Goal: Transaction & Acquisition: Purchase product/service

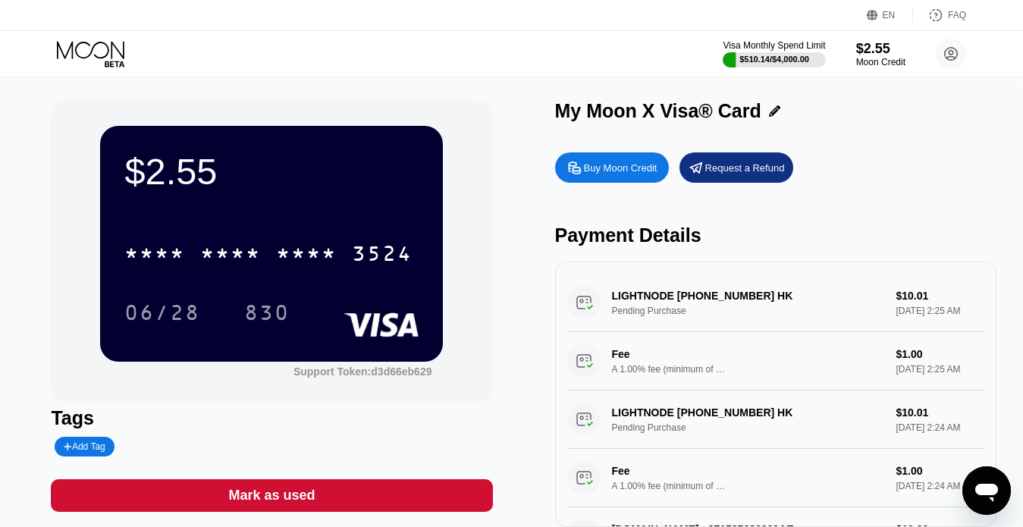
click at [611, 162] on div "Buy Moon Credit" at bounding box center [612, 167] width 114 height 30
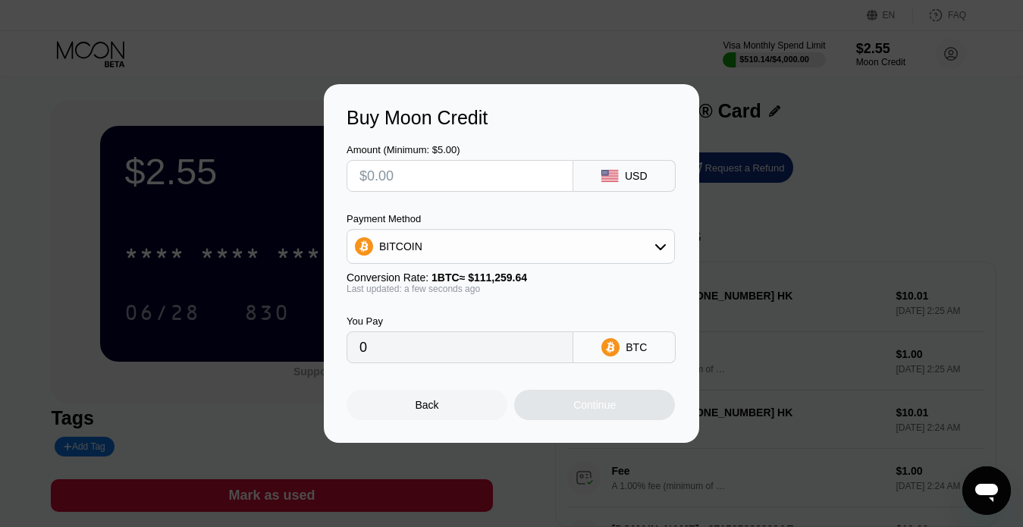
click at [435, 257] on div "BITCOIN" at bounding box center [510, 246] width 327 height 30
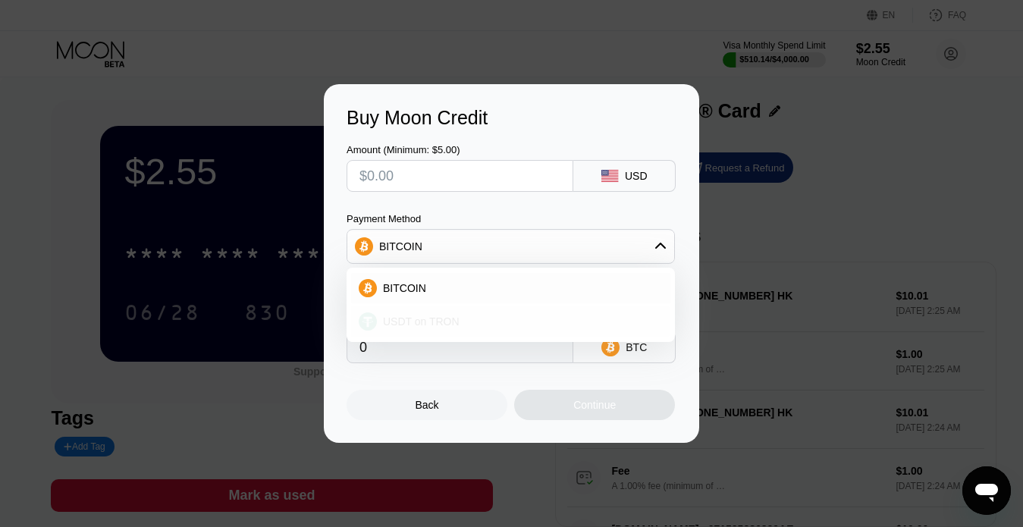
click at [460, 320] on div "USDT on TRON" at bounding box center [520, 322] width 286 height 12
type input "0.00"
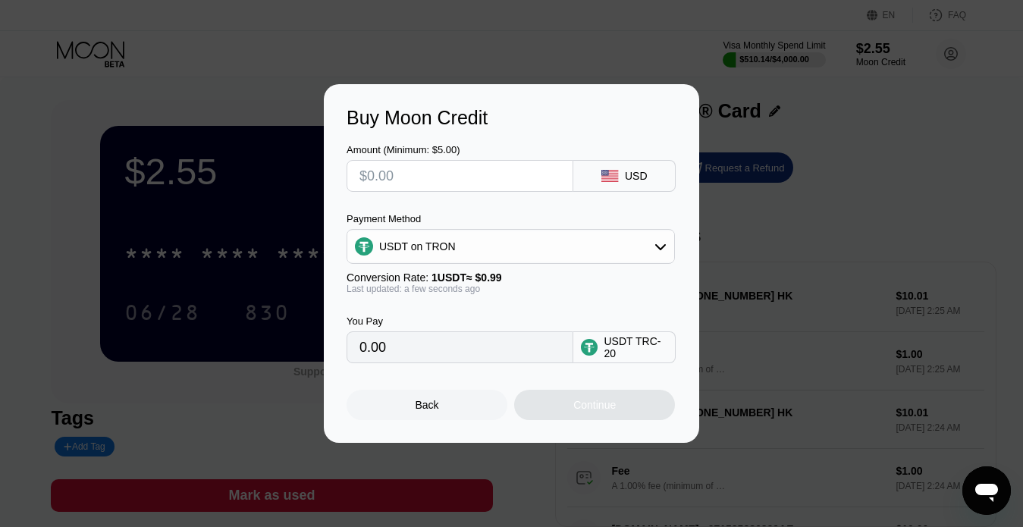
click at [421, 175] on input "text" at bounding box center [460, 176] width 201 height 30
type input "$23"
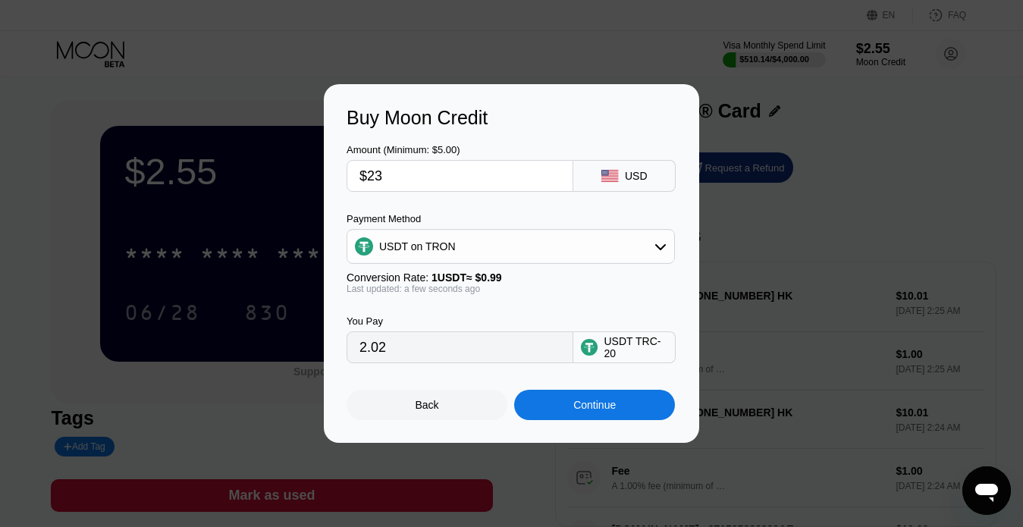
type input "23.23"
type input "$23"
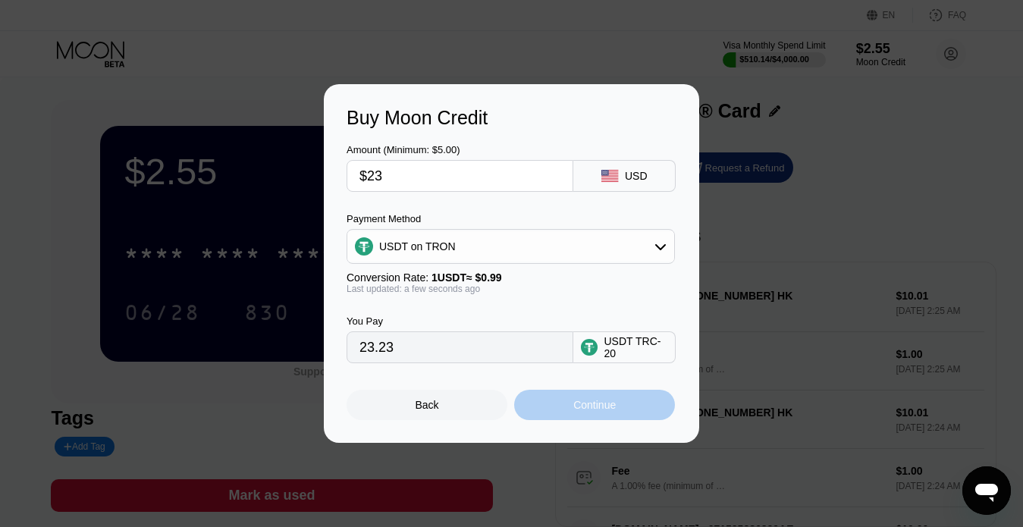
click at [596, 407] on div "Continue" at bounding box center [594, 405] width 42 height 12
